Goal: Information Seeking & Learning: Check status

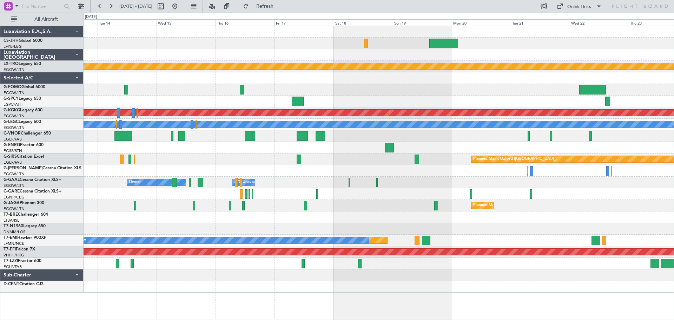
click at [221, 56] on div "Planned Maint [GEOGRAPHIC_DATA] ([GEOGRAPHIC_DATA]) Planned Maint [GEOGRAPHIC_D…" at bounding box center [379, 159] width 590 height 266
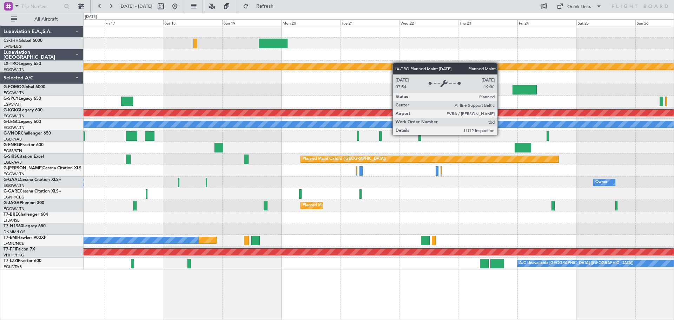
click at [372, 65] on div "Planned Maint Riga (Riga Intl) Planned Maint [GEOGRAPHIC_DATA] ([PERSON_NAME] I…" at bounding box center [379, 147] width 590 height 243
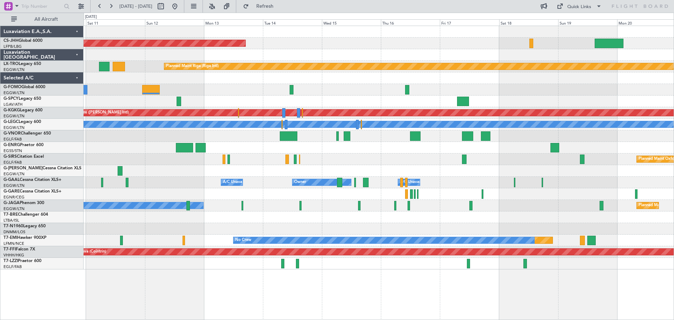
click at [470, 62] on div "Planned Maint [GEOGRAPHIC_DATA] ([GEOGRAPHIC_DATA]) Planned Maint [GEOGRAPHIC_D…" at bounding box center [379, 147] width 590 height 243
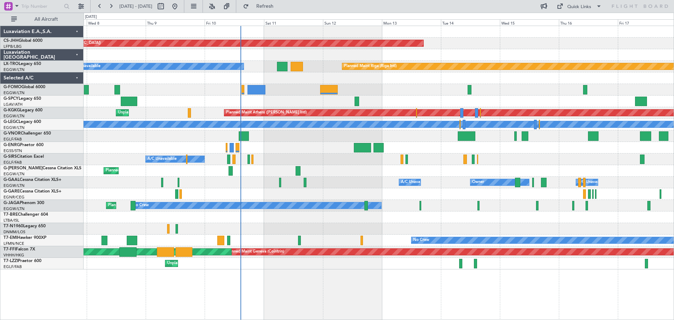
click at [378, 95] on div "Planned Maint [GEOGRAPHIC_DATA] ([GEOGRAPHIC_DATA]) Planned Maint [GEOGRAPHIC_D…" at bounding box center [379, 147] width 590 height 243
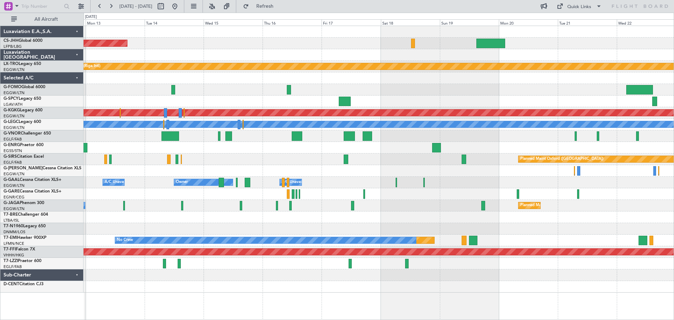
click at [260, 78] on div "Planned Maint [GEOGRAPHIC_DATA] ([GEOGRAPHIC_DATA]) Planned Maint [GEOGRAPHIC_D…" at bounding box center [379, 159] width 590 height 266
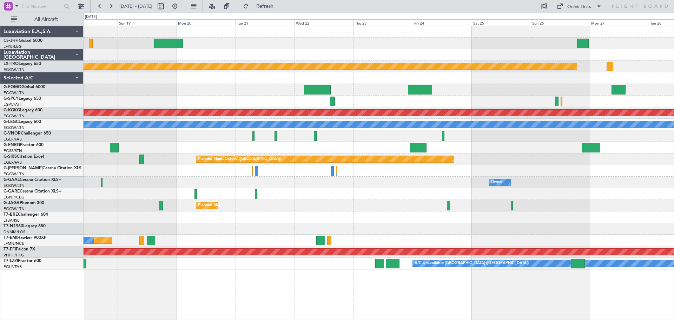
click at [186, 90] on div at bounding box center [379, 90] width 590 height 12
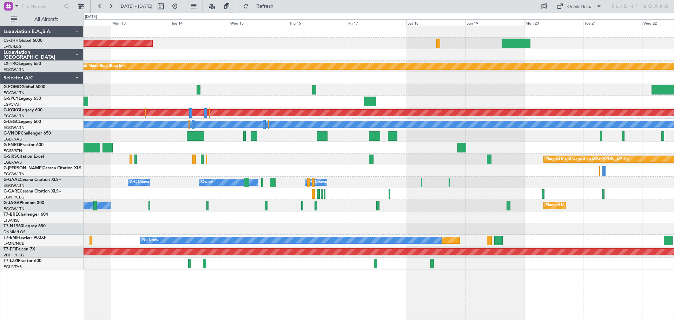
click at [498, 117] on div "Planned Maint Athens ([PERSON_NAME] Intl)" at bounding box center [379, 113] width 590 height 12
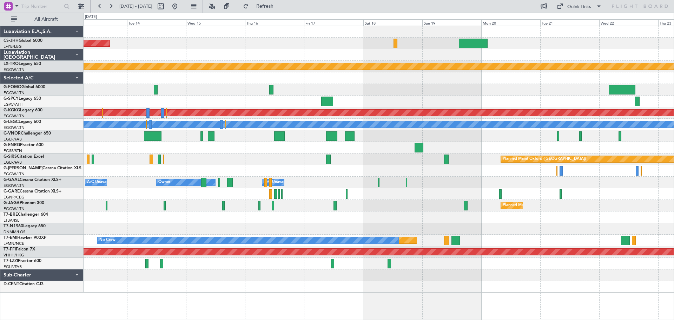
click at [312, 78] on div at bounding box center [379, 78] width 590 height 12
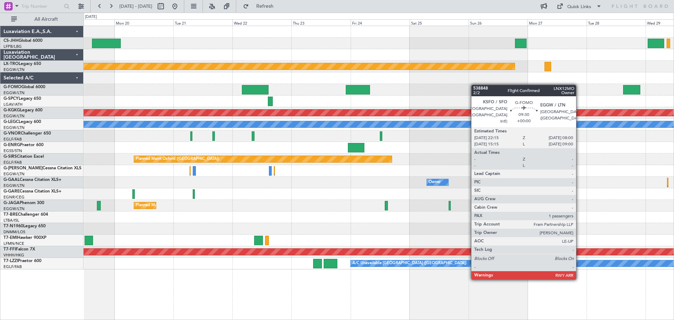
click at [370, 87] on div "Planned Maint Riga (Riga Intl) Planned Maint [GEOGRAPHIC_DATA] ([PERSON_NAME] I…" at bounding box center [379, 147] width 590 height 243
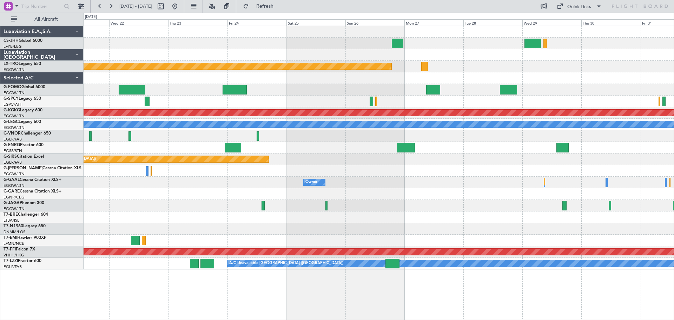
click at [340, 77] on div at bounding box center [379, 78] width 590 height 12
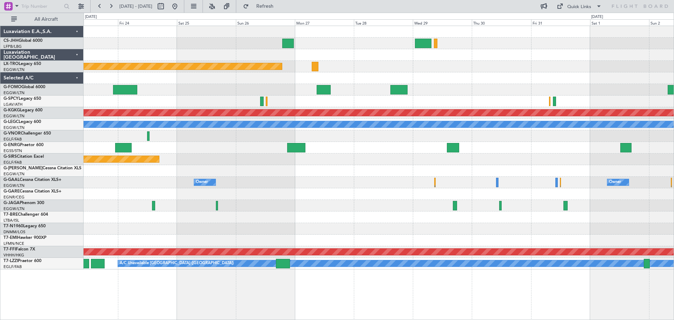
click at [324, 42] on div at bounding box center [379, 44] width 590 height 12
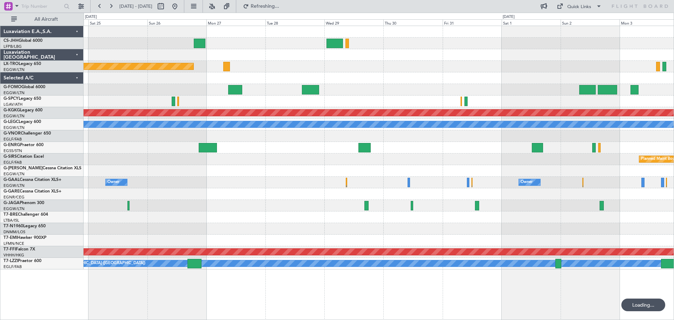
click at [529, 77] on div "Planned Maint Riga (Riga Intl) Planned Maint [GEOGRAPHIC_DATA] ([PERSON_NAME] I…" at bounding box center [379, 147] width 590 height 243
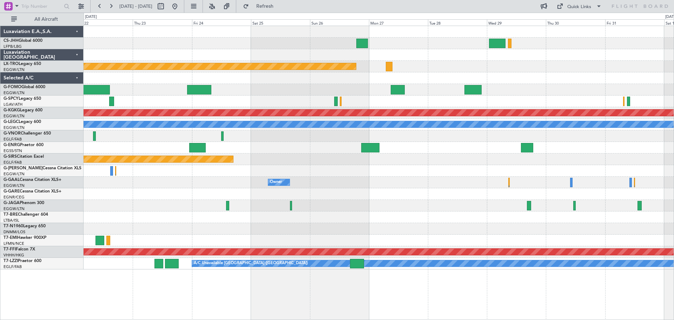
click at [371, 81] on div at bounding box center [379, 78] width 590 height 12
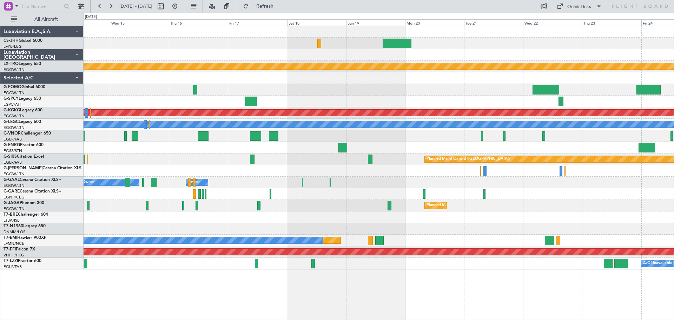
click at [559, 51] on div at bounding box center [379, 55] width 590 height 12
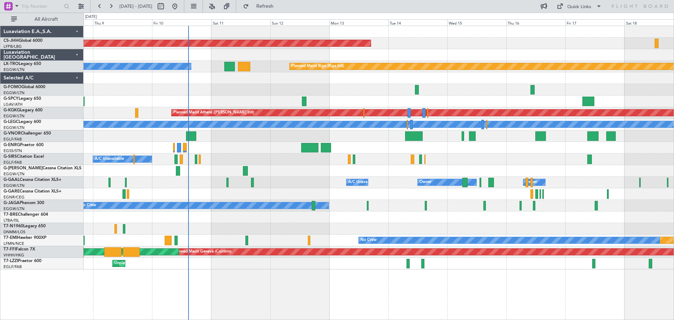
click at [522, 43] on div "Planned Maint [GEOGRAPHIC_DATA] ([GEOGRAPHIC_DATA]) Planned Maint [GEOGRAPHIC_D…" at bounding box center [379, 147] width 590 height 243
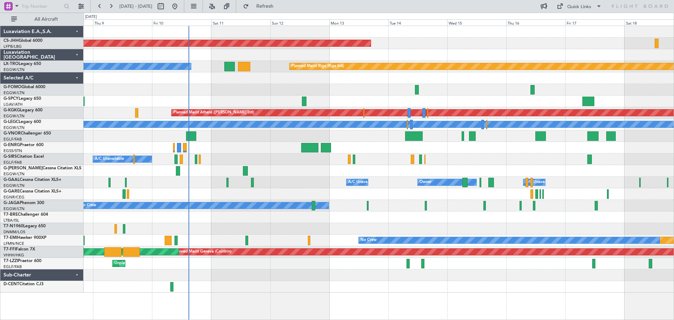
click at [416, 39] on div "Planned Maint [GEOGRAPHIC_DATA] ([GEOGRAPHIC_DATA])" at bounding box center [379, 44] width 590 height 12
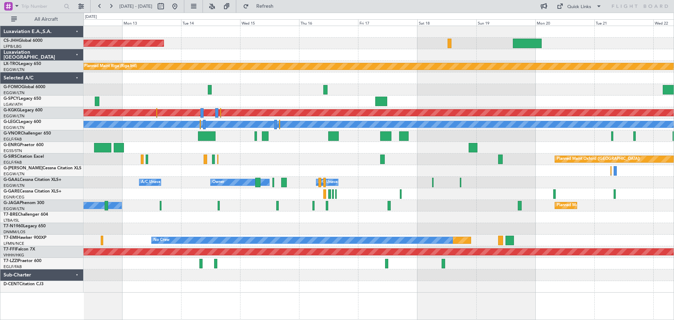
click at [358, 48] on div "Planned Maint [GEOGRAPHIC_DATA] ([GEOGRAPHIC_DATA])" at bounding box center [379, 44] width 590 height 12
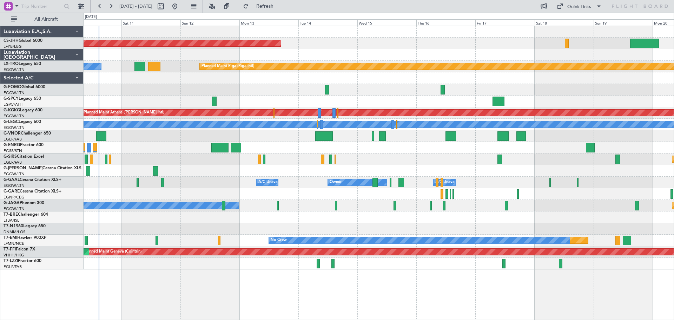
click at [462, 44] on div "Planned Maint [GEOGRAPHIC_DATA] ([GEOGRAPHIC_DATA])" at bounding box center [379, 44] width 590 height 12
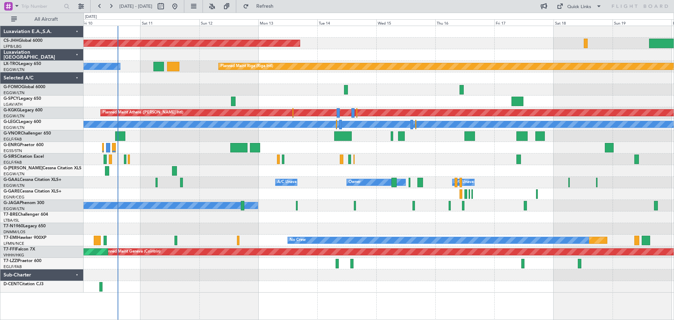
click at [408, 84] on div at bounding box center [379, 78] width 590 height 12
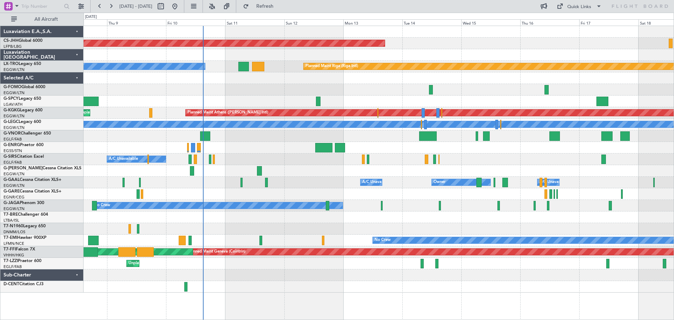
click at [240, 79] on div at bounding box center [379, 78] width 590 height 12
click at [490, 39] on div "Planned Maint [GEOGRAPHIC_DATA] ([GEOGRAPHIC_DATA])" at bounding box center [379, 44] width 590 height 12
click at [548, 39] on div "Planned Maint [GEOGRAPHIC_DATA] ([GEOGRAPHIC_DATA])" at bounding box center [379, 44] width 590 height 12
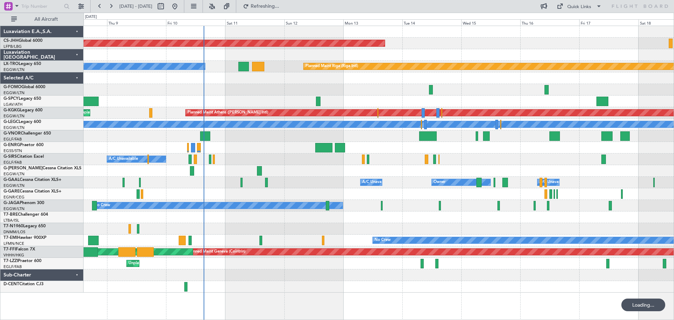
click at [607, 38] on div "Planned Maint [GEOGRAPHIC_DATA] ([GEOGRAPHIC_DATA])" at bounding box center [379, 44] width 590 height 12
click at [547, 38] on div "Planned Maint [GEOGRAPHIC_DATA] ([GEOGRAPHIC_DATA])" at bounding box center [379, 44] width 590 height 12
click at [609, 38] on div "Planned Maint [GEOGRAPHIC_DATA] ([GEOGRAPHIC_DATA])" at bounding box center [379, 44] width 590 height 12
click at [549, 38] on div "Planned Maint [GEOGRAPHIC_DATA] ([GEOGRAPHIC_DATA])" at bounding box center [379, 44] width 590 height 12
click at [608, 38] on div "Planned Maint [GEOGRAPHIC_DATA] ([GEOGRAPHIC_DATA])" at bounding box center [379, 44] width 590 height 12
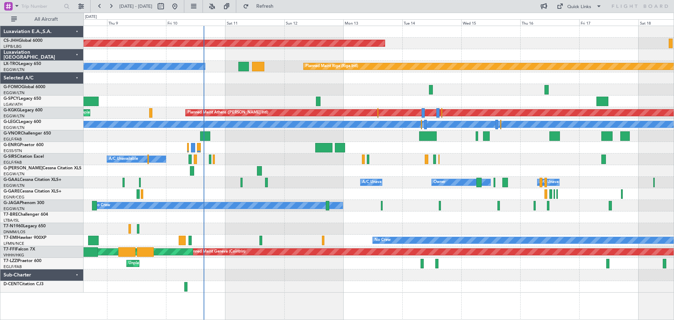
click at [549, 38] on div "Planned Maint [GEOGRAPHIC_DATA] ([GEOGRAPHIC_DATA])" at bounding box center [379, 44] width 590 height 12
click at [608, 38] on div "Planned Maint [GEOGRAPHIC_DATA] ([GEOGRAPHIC_DATA])" at bounding box center [379, 44] width 590 height 12
click at [431, 37] on div at bounding box center [379, 32] width 590 height 12
click at [609, 38] on div "Planned Maint [GEOGRAPHIC_DATA] ([GEOGRAPHIC_DATA])" at bounding box center [379, 44] width 590 height 12
click at [432, 38] on div "Planned Maint [GEOGRAPHIC_DATA] ([GEOGRAPHIC_DATA])" at bounding box center [379, 44] width 590 height 12
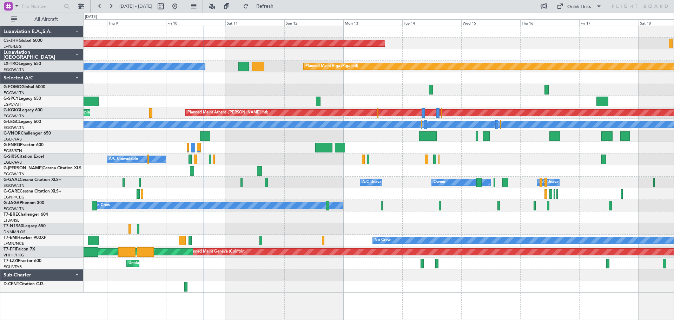
click at [431, 50] on div at bounding box center [379, 55] width 590 height 12
click at [283, 96] on div at bounding box center [379, 101] width 590 height 12
click at [255, 84] on div at bounding box center [379, 90] width 590 height 12
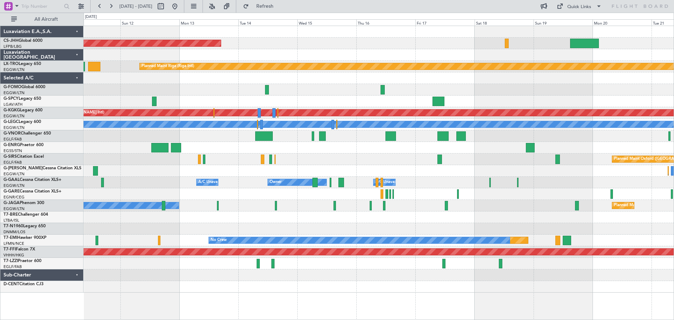
click at [369, 58] on div at bounding box center [379, 55] width 590 height 12
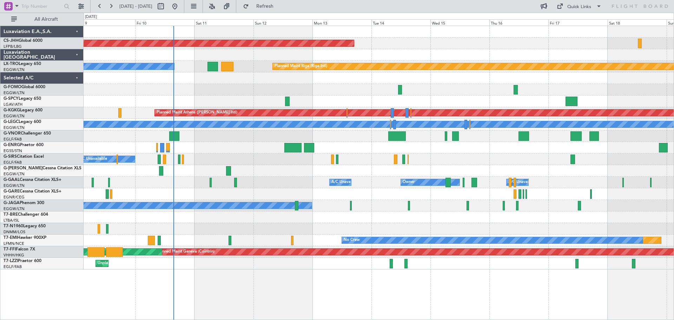
click at [436, 59] on div at bounding box center [379, 55] width 590 height 12
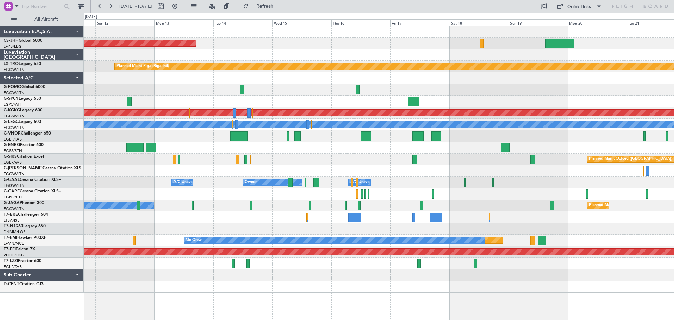
click at [414, 149] on div at bounding box center [379, 148] width 590 height 12
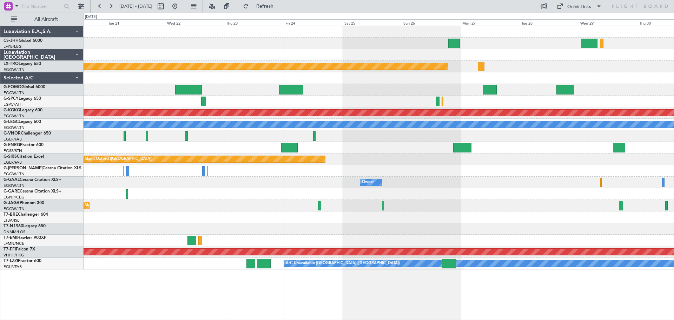
click at [337, 142] on div "Planned Maint Riga (Riga Intl) Planned Maint [GEOGRAPHIC_DATA] ([PERSON_NAME] I…" at bounding box center [379, 147] width 590 height 243
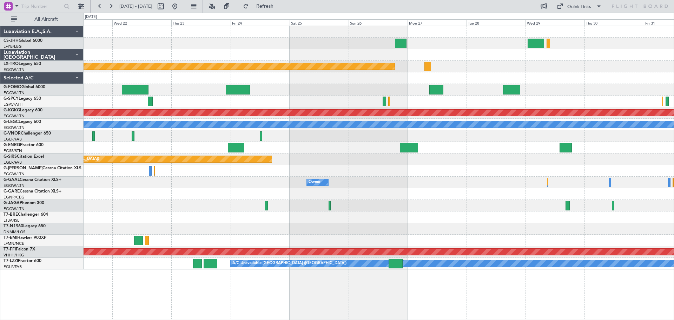
click at [334, 142] on div at bounding box center [379, 148] width 590 height 12
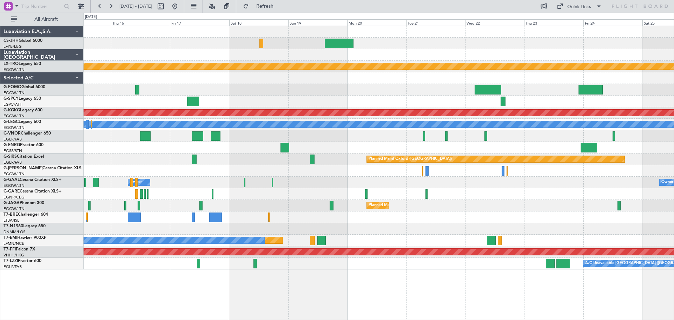
click at [528, 91] on div "Planned Maint [GEOGRAPHIC_DATA] ([GEOGRAPHIC_DATA]) Planned Maint [GEOGRAPHIC_D…" at bounding box center [379, 147] width 590 height 243
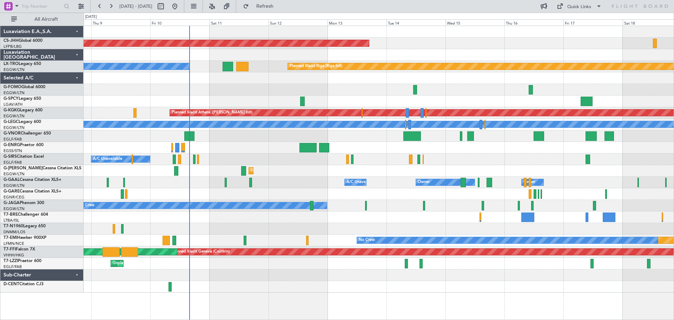
click at [472, 85] on div at bounding box center [379, 90] width 590 height 12
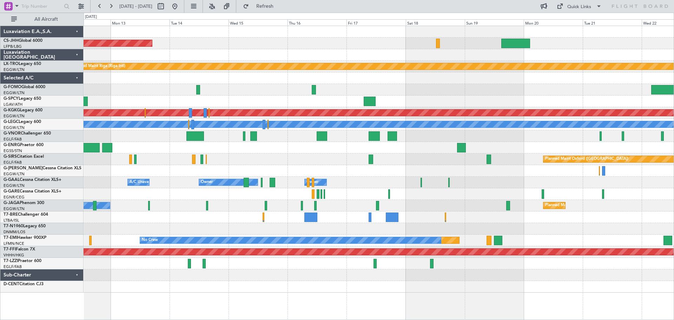
click at [257, 92] on div at bounding box center [379, 90] width 590 height 12
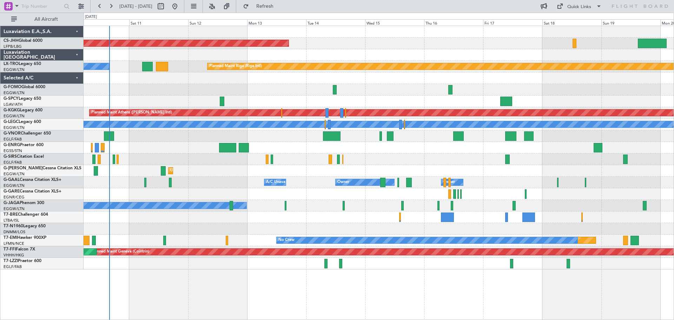
click at [558, 97] on div "Planned Maint [GEOGRAPHIC_DATA] ([GEOGRAPHIC_DATA]) Planned Maint [GEOGRAPHIC_D…" at bounding box center [379, 147] width 590 height 243
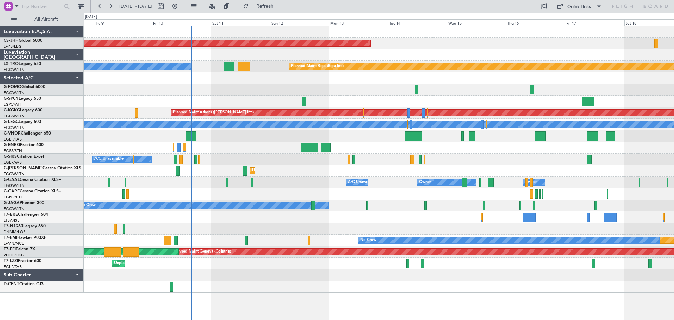
click at [338, 103] on div at bounding box center [379, 101] width 590 height 12
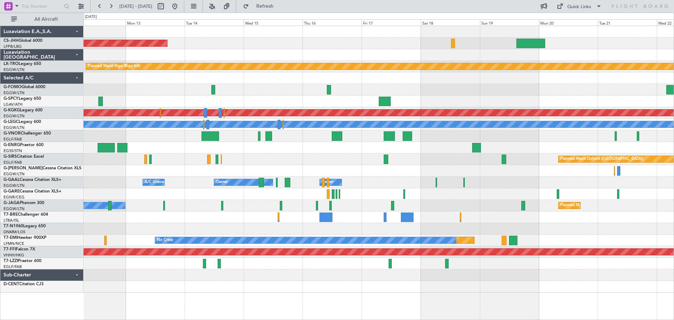
click at [330, 151] on div "Planned Maint [GEOGRAPHIC_DATA] ([GEOGRAPHIC_DATA]) Planned Maint [GEOGRAPHIC_D…" at bounding box center [379, 159] width 590 height 266
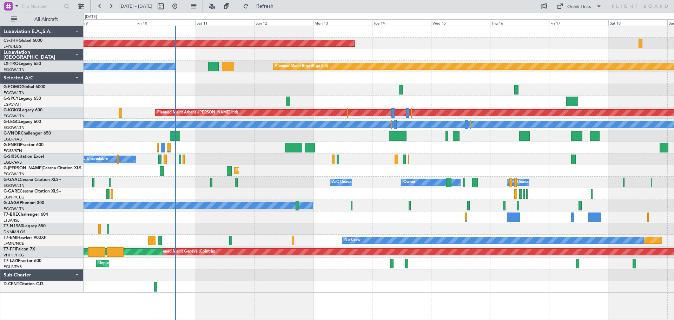
click at [225, 85] on div at bounding box center [379, 90] width 590 height 12
click at [224, 97] on div at bounding box center [379, 101] width 590 height 12
click at [225, 84] on div at bounding box center [379, 90] width 590 height 12
click at [224, 95] on div at bounding box center [379, 101] width 590 height 12
click at [224, 84] on div at bounding box center [379, 78] width 590 height 12
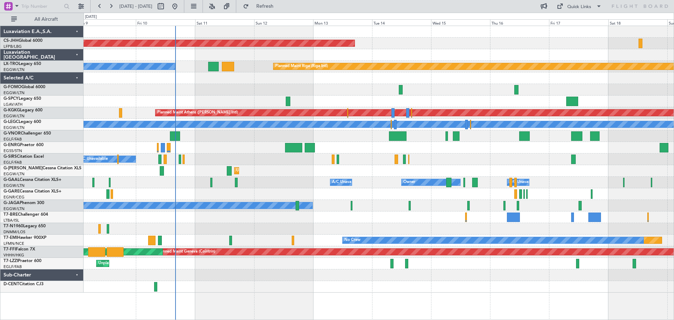
click at [342, 84] on div at bounding box center [379, 90] width 590 height 12
click at [343, 95] on div at bounding box center [379, 90] width 590 height 12
click at [343, 84] on div at bounding box center [379, 90] width 590 height 12
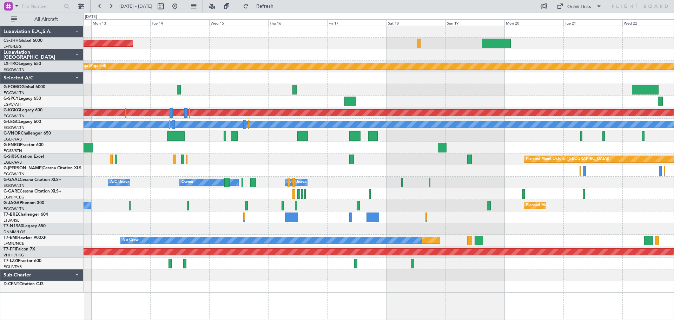
click at [370, 93] on div "Planned Maint [GEOGRAPHIC_DATA] ([GEOGRAPHIC_DATA]) Planned Maint [GEOGRAPHIC_D…" at bounding box center [379, 159] width 590 height 266
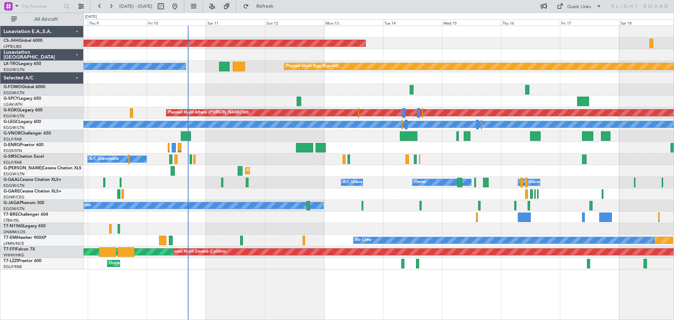
click at [480, 160] on div "Planned Maint [GEOGRAPHIC_DATA] ([GEOGRAPHIC_DATA]) Planned Maint [GEOGRAPHIC_D…" at bounding box center [379, 147] width 590 height 243
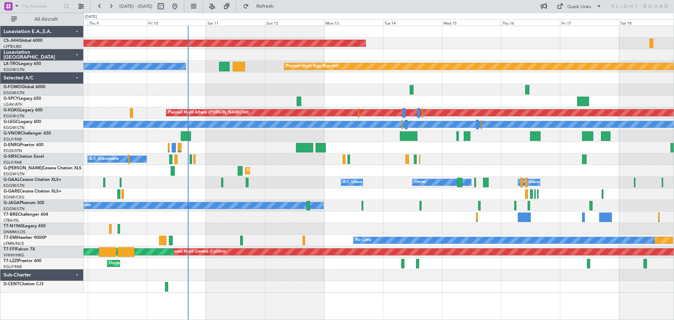
click at [236, 84] on div at bounding box center [379, 90] width 590 height 12
click at [295, 85] on div at bounding box center [379, 90] width 590 height 12
click at [354, 84] on div at bounding box center [379, 90] width 590 height 12
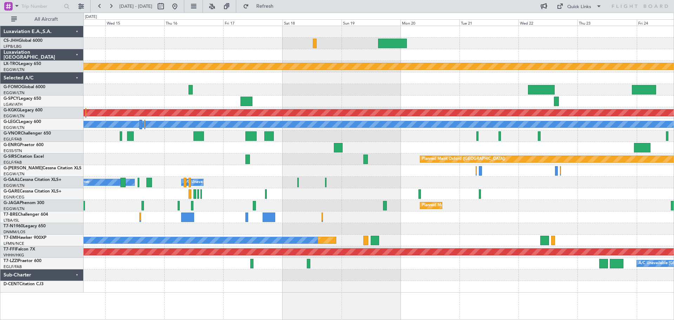
click at [283, 70] on div "Planned Maint [GEOGRAPHIC_DATA] ([GEOGRAPHIC_DATA]) Planned Maint [GEOGRAPHIC_D…" at bounding box center [379, 159] width 590 height 266
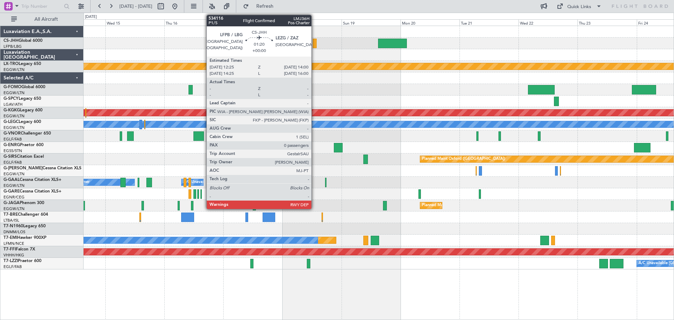
click at [315, 42] on div at bounding box center [315, 43] width 4 height 9
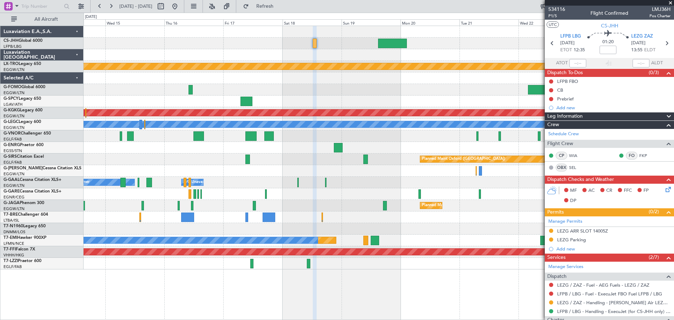
click at [670, 3] on span at bounding box center [670, 3] width 7 height 6
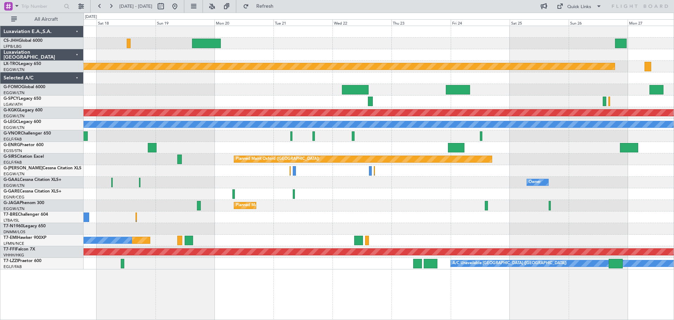
click at [302, 55] on div "Planned Maint Riga (Riga Intl) Planned Maint [GEOGRAPHIC_DATA] ([PERSON_NAME] I…" at bounding box center [379, 147] width 590 height 243
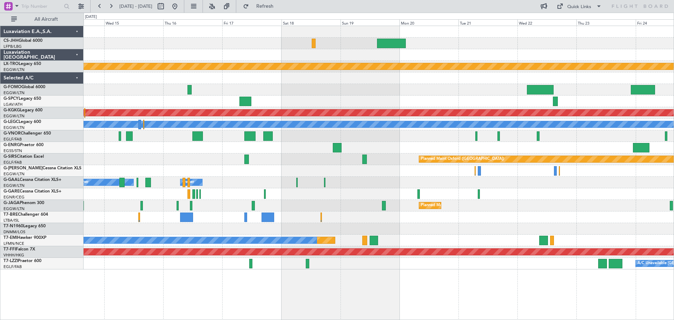
click at [391, 93] on div at bounding box center [379, 90] width 590 height 12
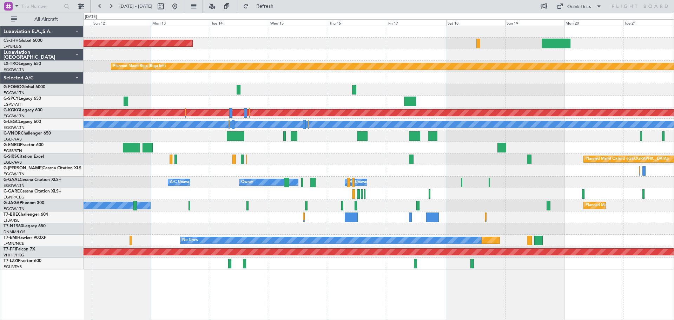
click at [303, 42] on div "Planned Maint [GEOGRAPHIC_DATA] ([GEOGRAPHIC_DATA]) Planned Maint [GEOGRAPHIC_D…" at bounding box center [379, 147] width 590 height 243
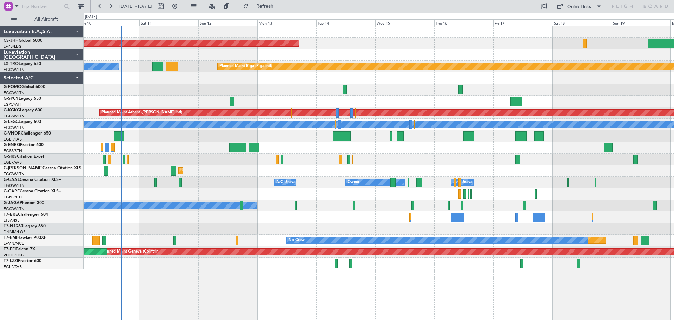
click at [374, 53] on div "Planned Maint [GEOGRAPHIC_DATA] ([GEOGRAPHIC_DATA]) Planned Maint [GEOGRAPHIC_D…" at bounding box center [379, 147] width 590 height 243
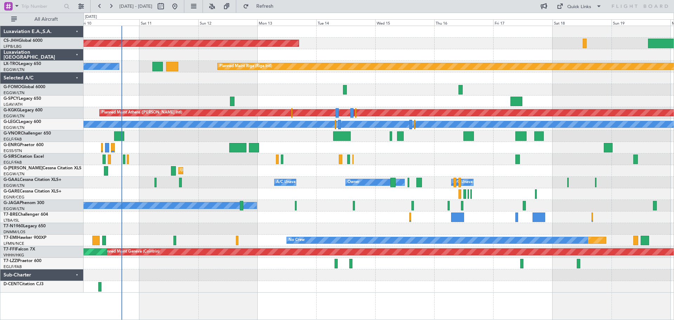
click at [403, 50] on div at bounding box center [379, 55] width 590 height 12
click at [405, 37] on div at bounding box center [379, 32] width 590 height 12
